Goal: Information Seeking & Learning: Learn about a topic

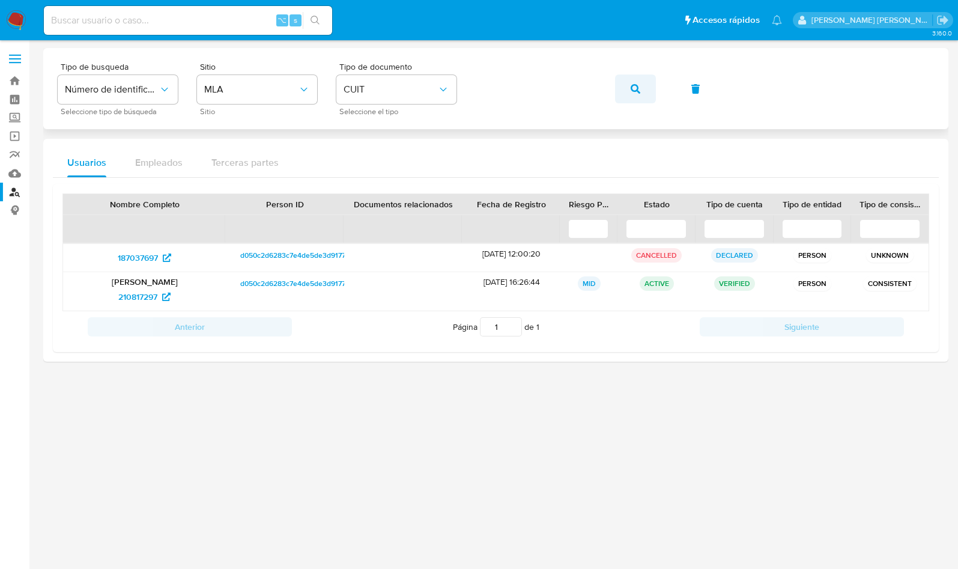
click at [641, 98] on button "button" at bounding box center [635, 88] width 41 height 29
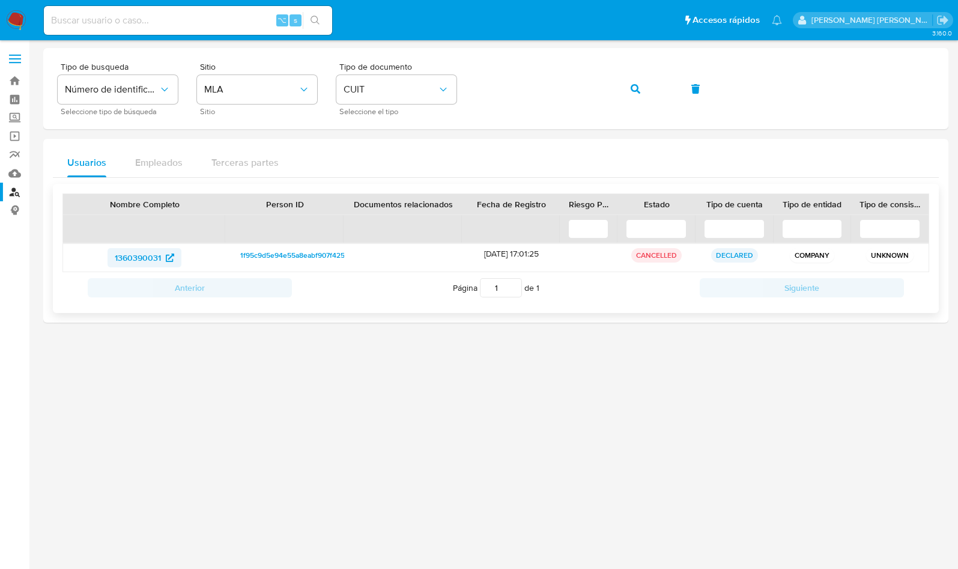
click at [135, 257] on span "1360390031" at bounding box center [138, 257] width 46 height 19
click at [105, 21] on input at bounding box center [188, 21] width 288 height 16
paste input "404470081"
type input "404470081"
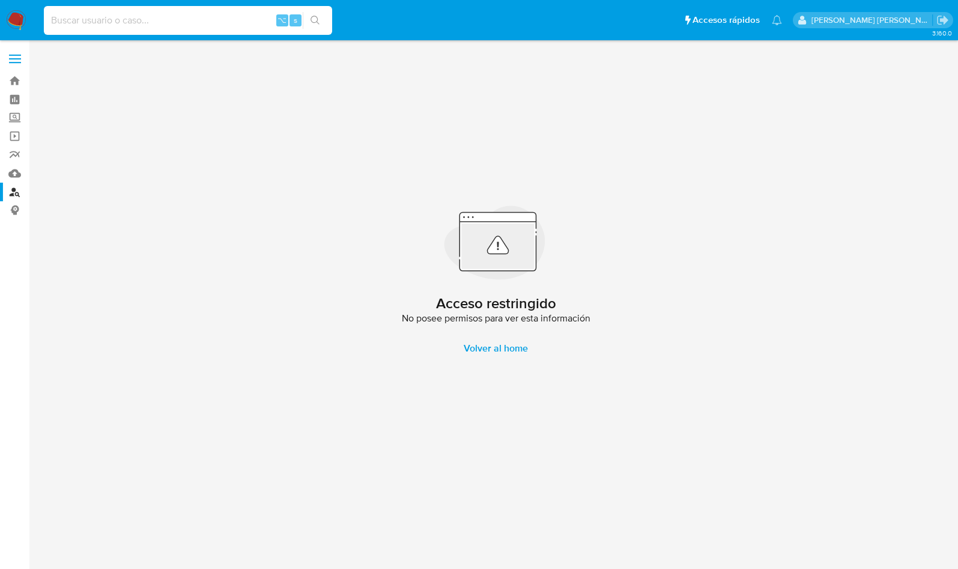
click at [122, 20] on input at bounding box center [188, 21] width 288 height 16
paste input "9810284"
type input "9810284"
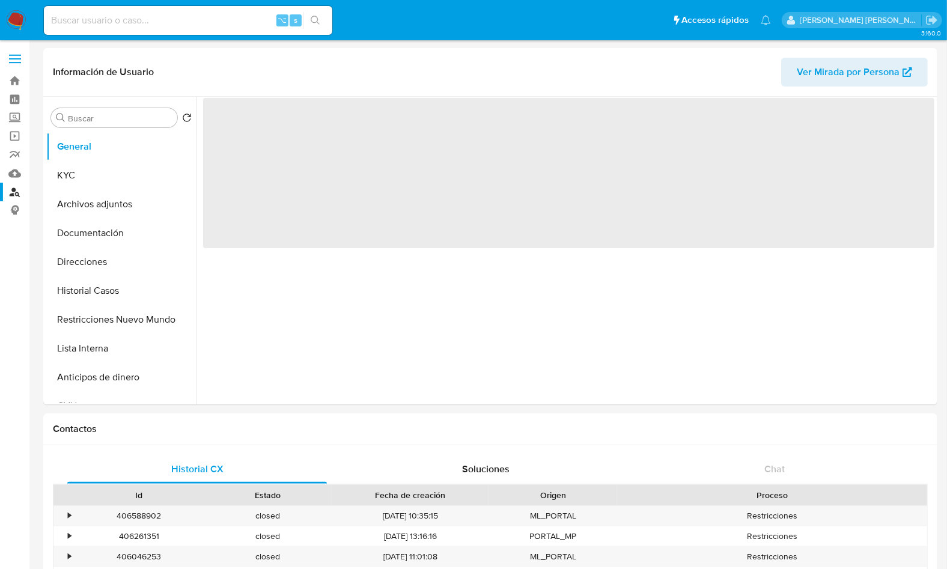
select select "10"
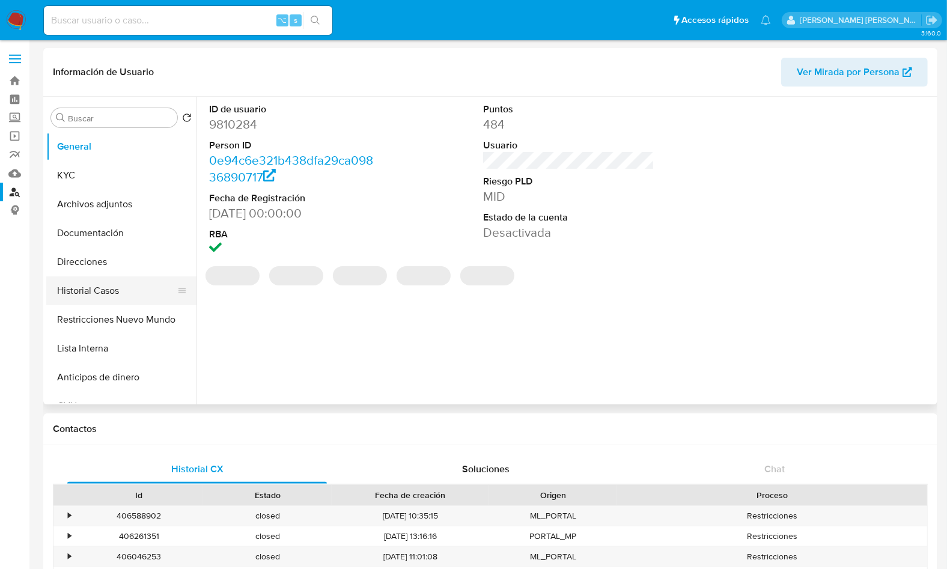
click at [126, 287] on button "Historial Casos" at bounding box center [116, 290] width 141 height 29
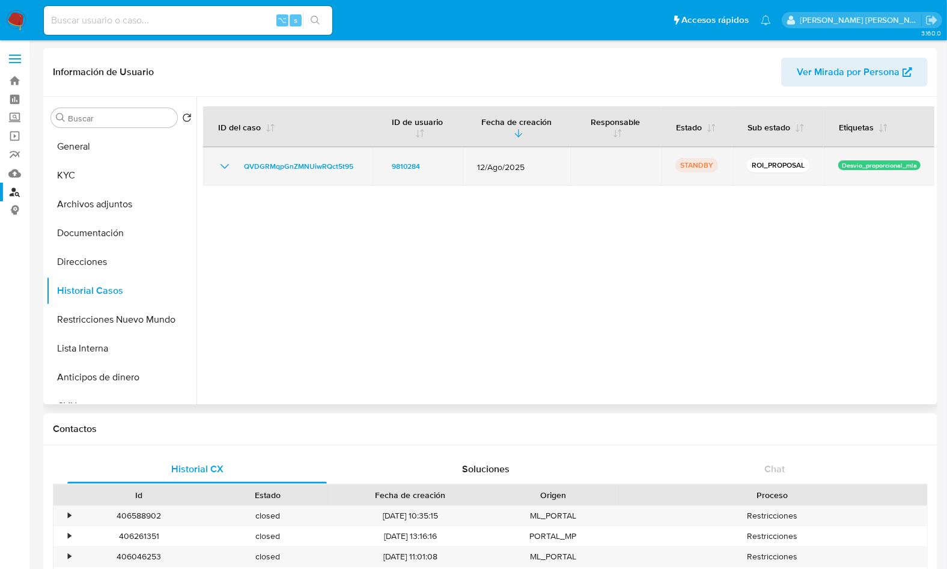
click at [226, 169] on icon "Mostrar/Ocultar" at bounding box center [224, 166] width 14 height 14
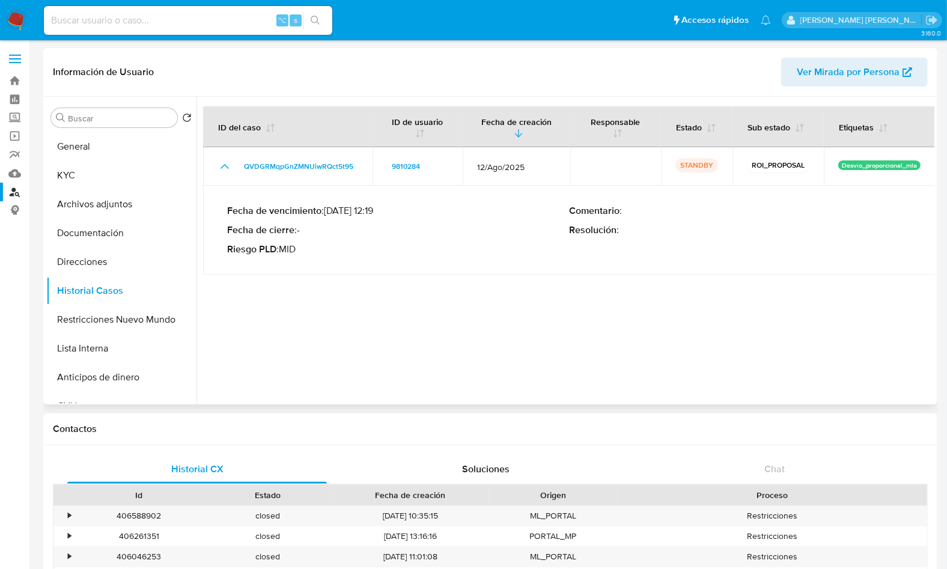
click at [383, 234] on p "Fecha de cierre : -" at bounding box center [398, 230] width 342 height 12
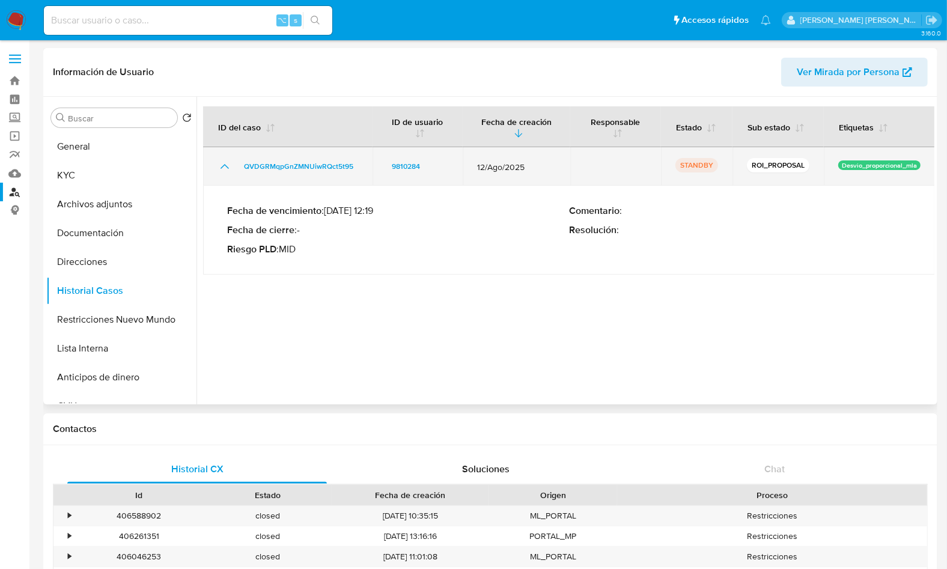
click at [226, 169] on icon "Mostrar/Ocultar" at bounding box center [224, 166] width 14 height 14
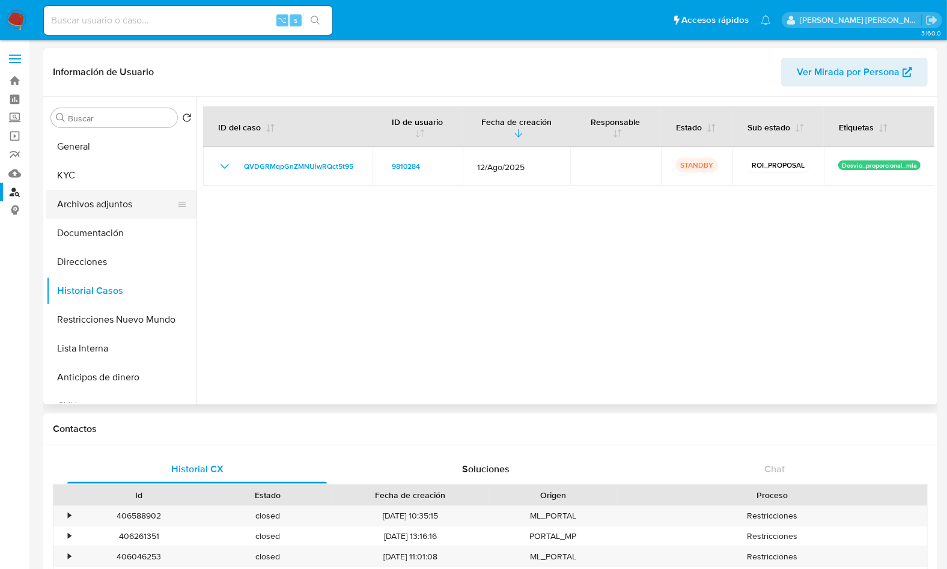
click at [106, 208] on button "Archivos adjuntos" at bounding box center [116, 204] width 141 height 29
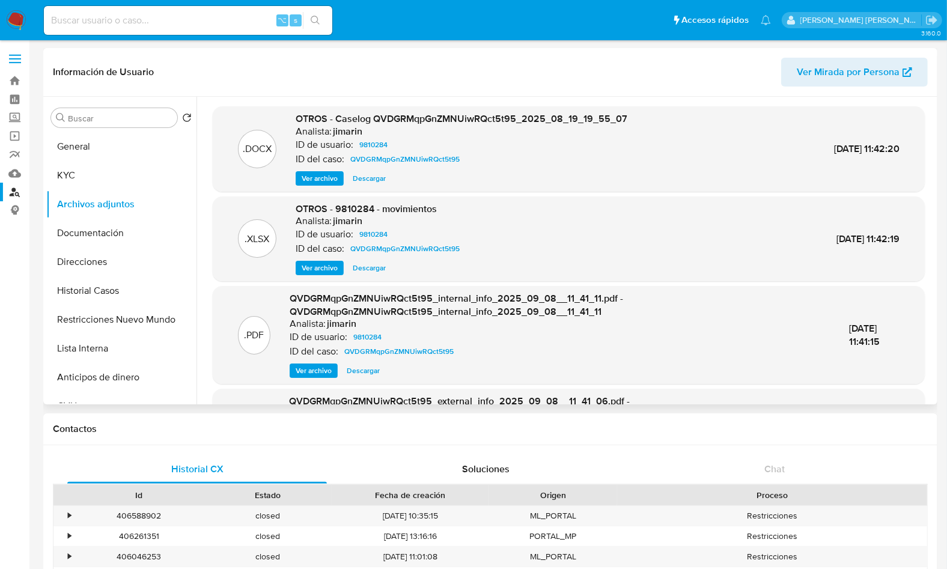
click at [326, 81] on header "Información de Usuario Ver Mirada por Persona" at bounding box center [490, 72] width 875 height 29
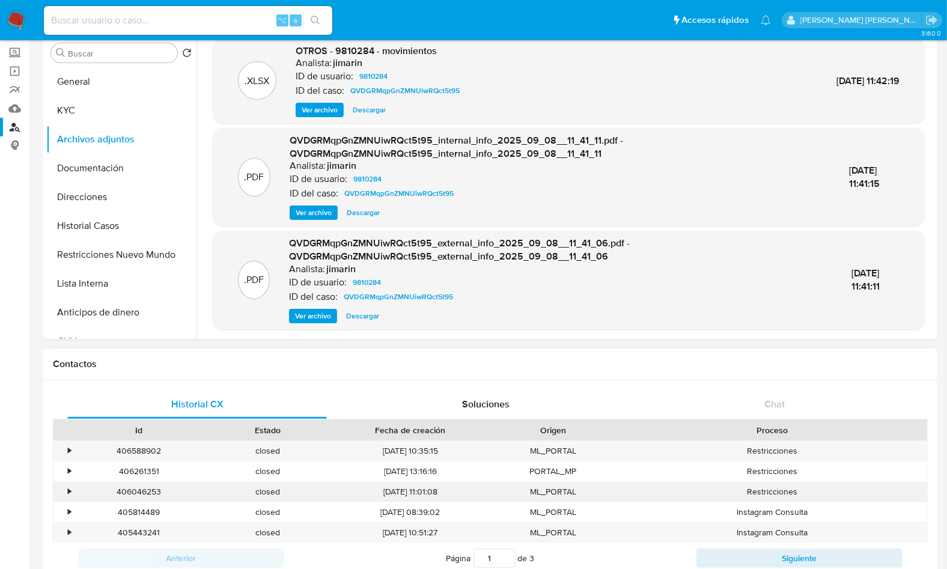
scroll to position [86, 0]
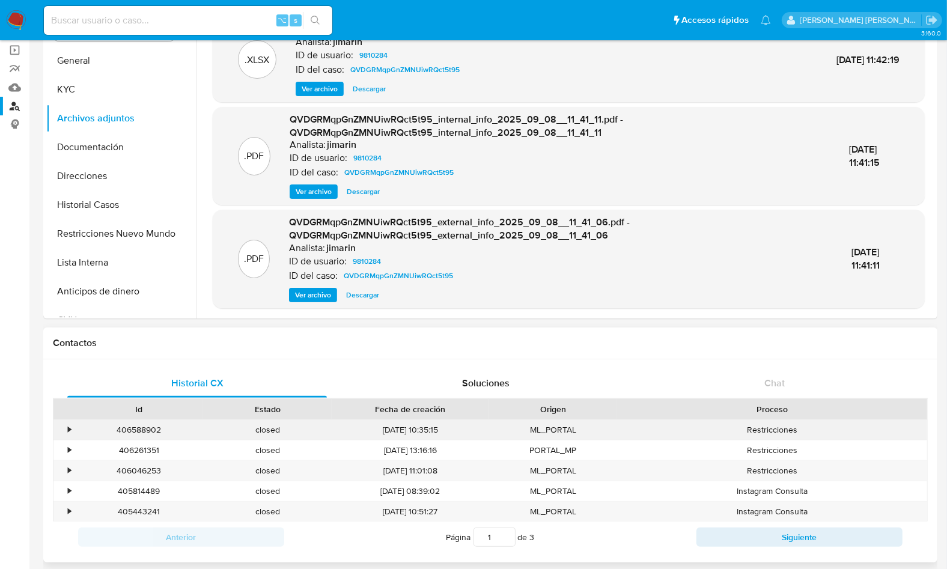
click at [129, 427] on div "406588902" at bounding box center [138, 430] width 129 height 20
copy div "406588902"
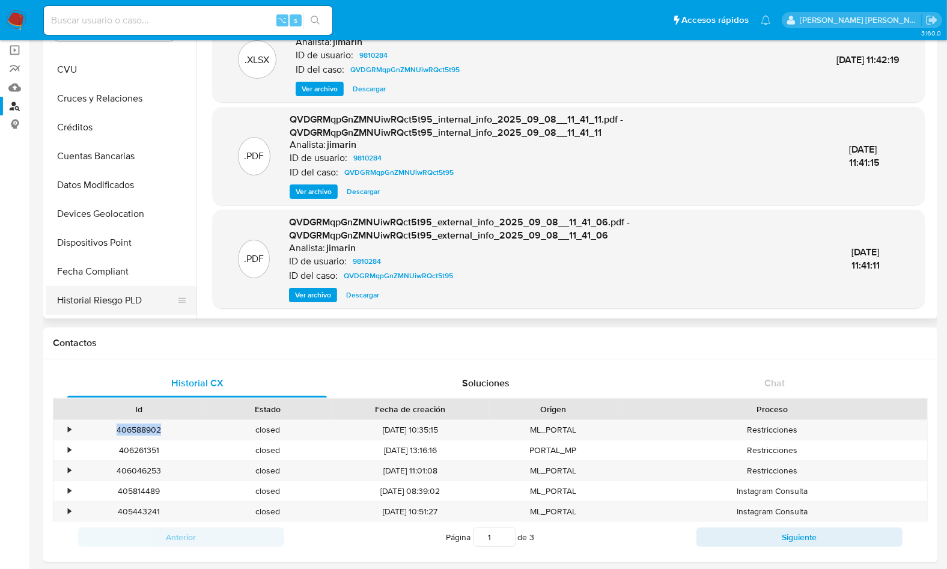
scroll to position [318, 0]
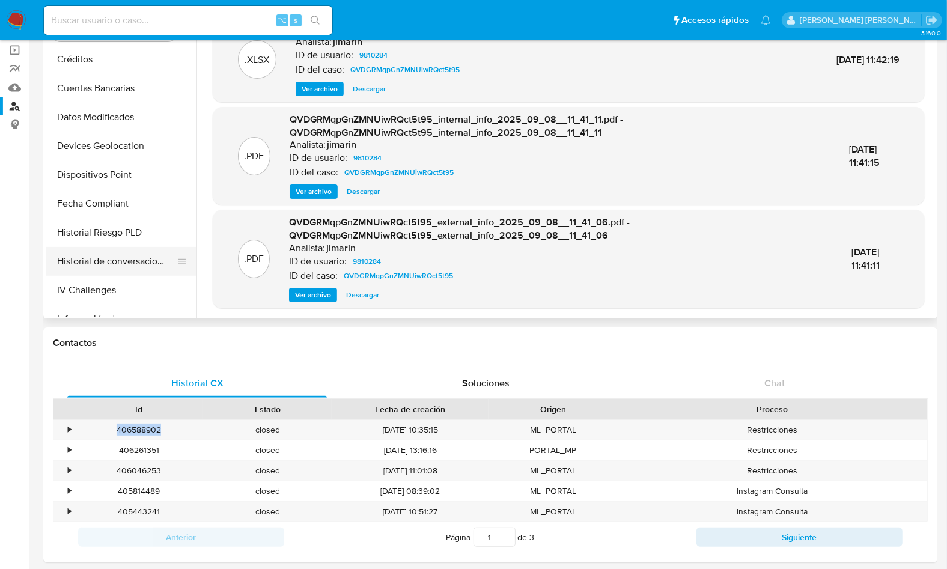
click at [119, 261] on button "Historial de conversaciones" at bounding box center [116, 261] width 141 height 29
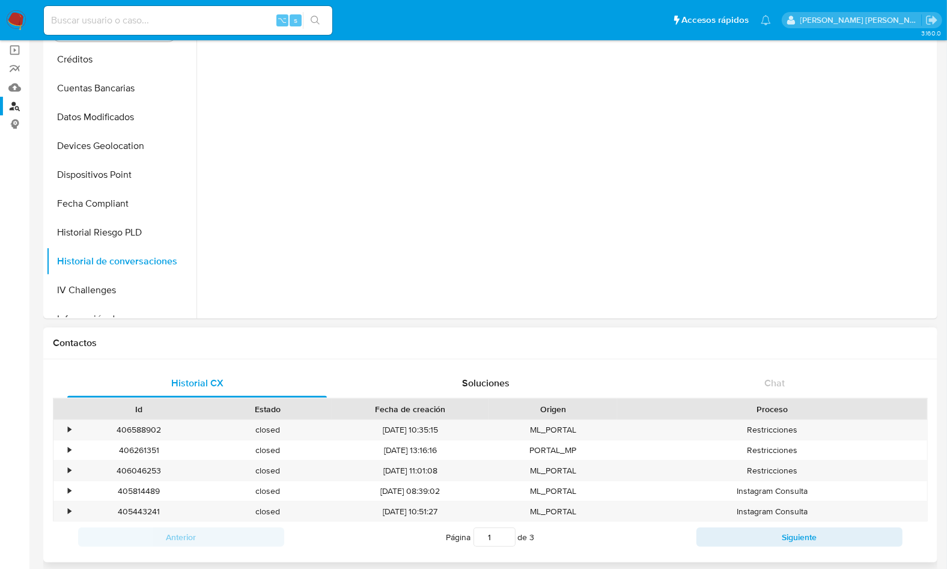
click at [702, 349] on div "Contactos" at bounding box center [490, 343] width 894 height 32
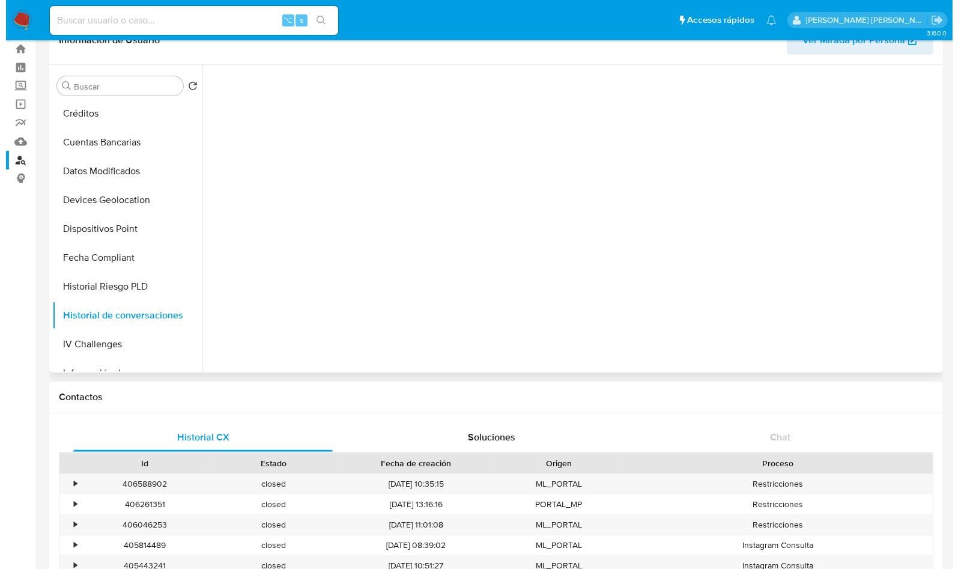
scroll to position [8, 0]
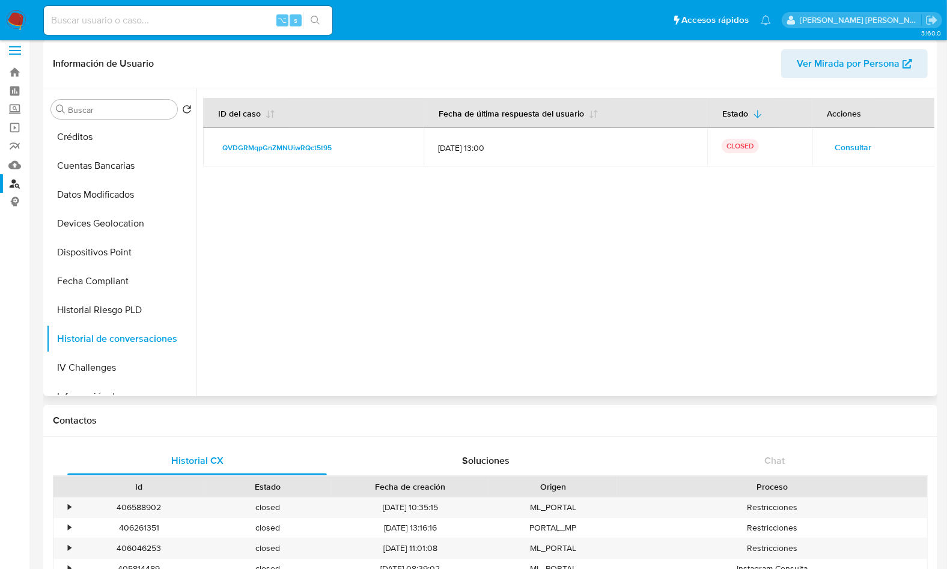
click at [854, 131] on td "Consultar" at bounding box center [873, 147] width 123 height 38
click at [852, 139] on span "Consultar" at bounding box center [853, 147] width 37 height 17
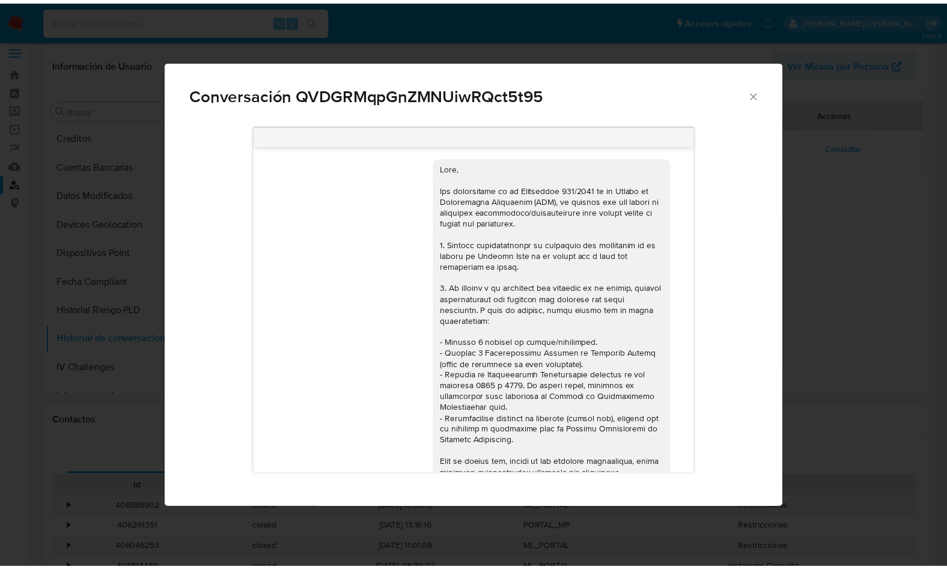
scroll to position [0, 0]
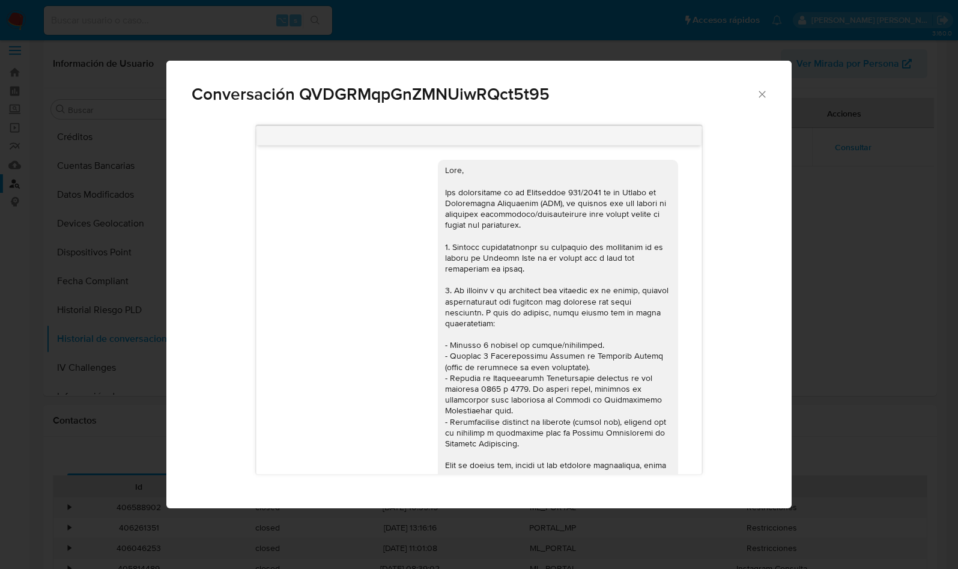
click at [764, 95] on icon "Cerrar" at bounding box center [762, 94] width 12 height 12
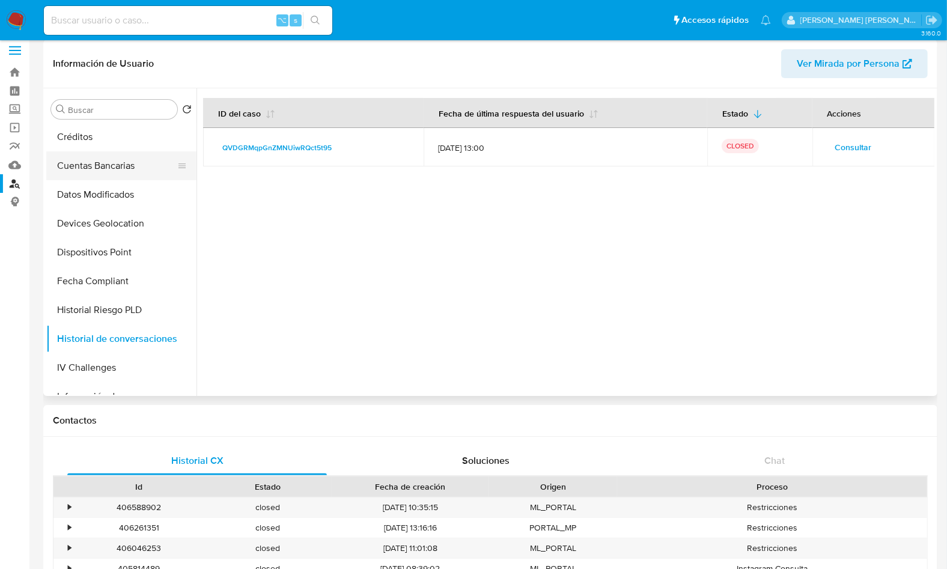
click at [115, 172] on button "Cuentas Bancarias" at bounding box center [116, 165] width 141 height 29
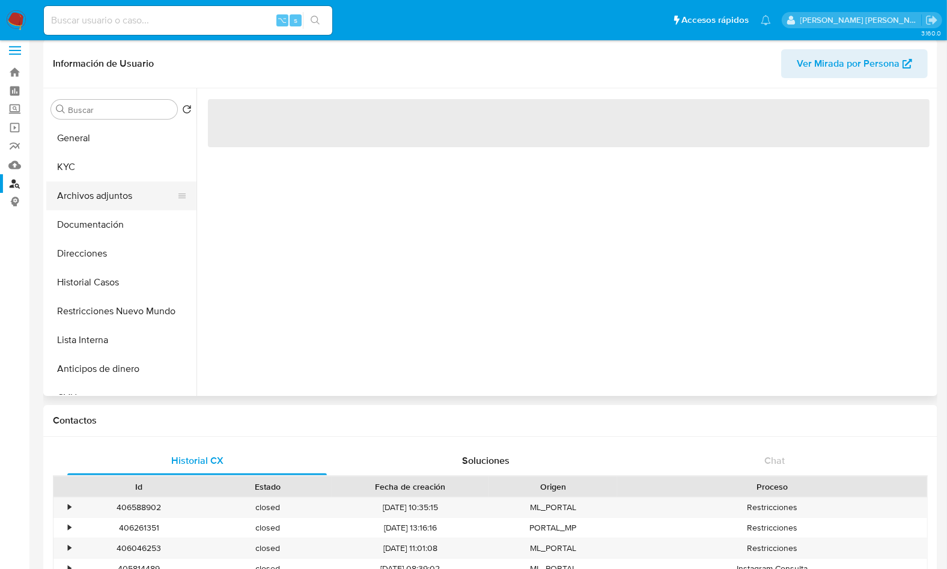
click at [103, 201] on button "Archivos adjuntos" at bounding box center [116, 195] width 141 height 29
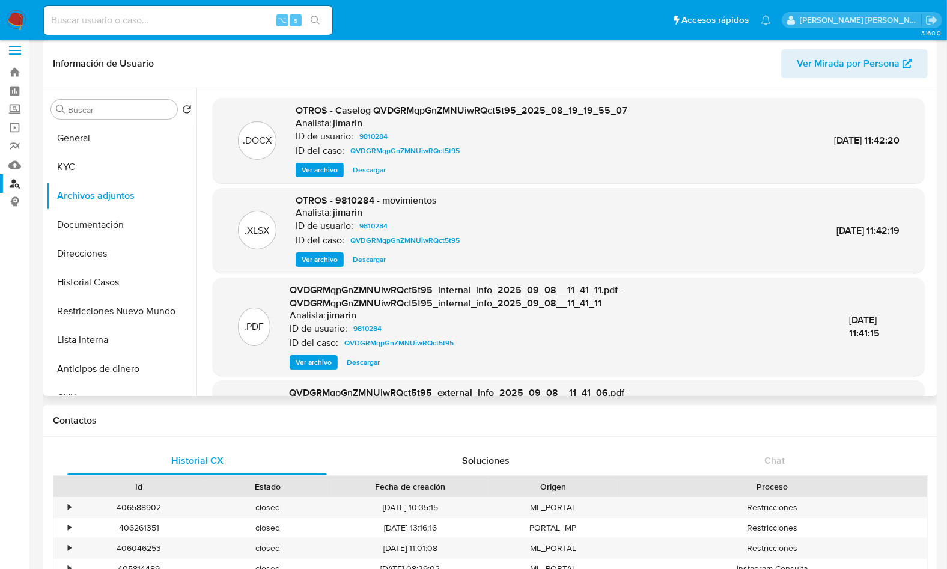
click at [336, 164] on span "Ver archivo" at bounding box center [320, 170] width 36 height 12
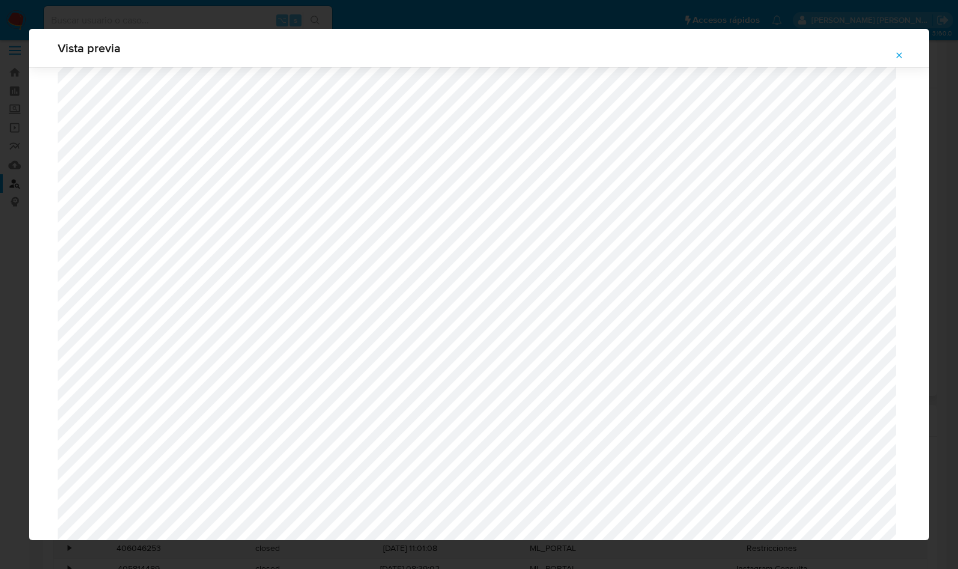
scroll to position [1245, 0]
